Goal: Information Seeking & Learning: Learn about a topic

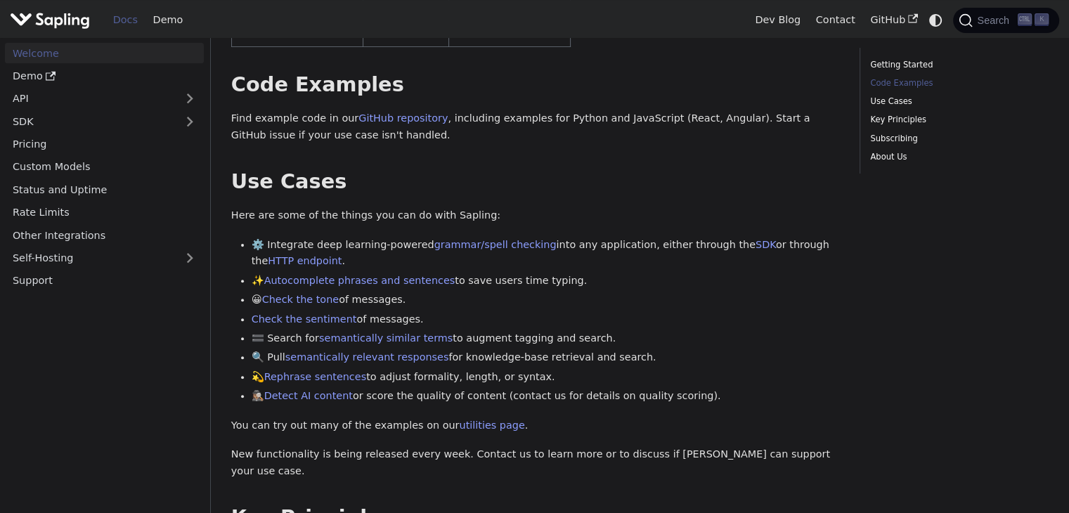
scroll to position [492, 0]
